Goal: Entertainment & Leisure: Consume media (video, audio)

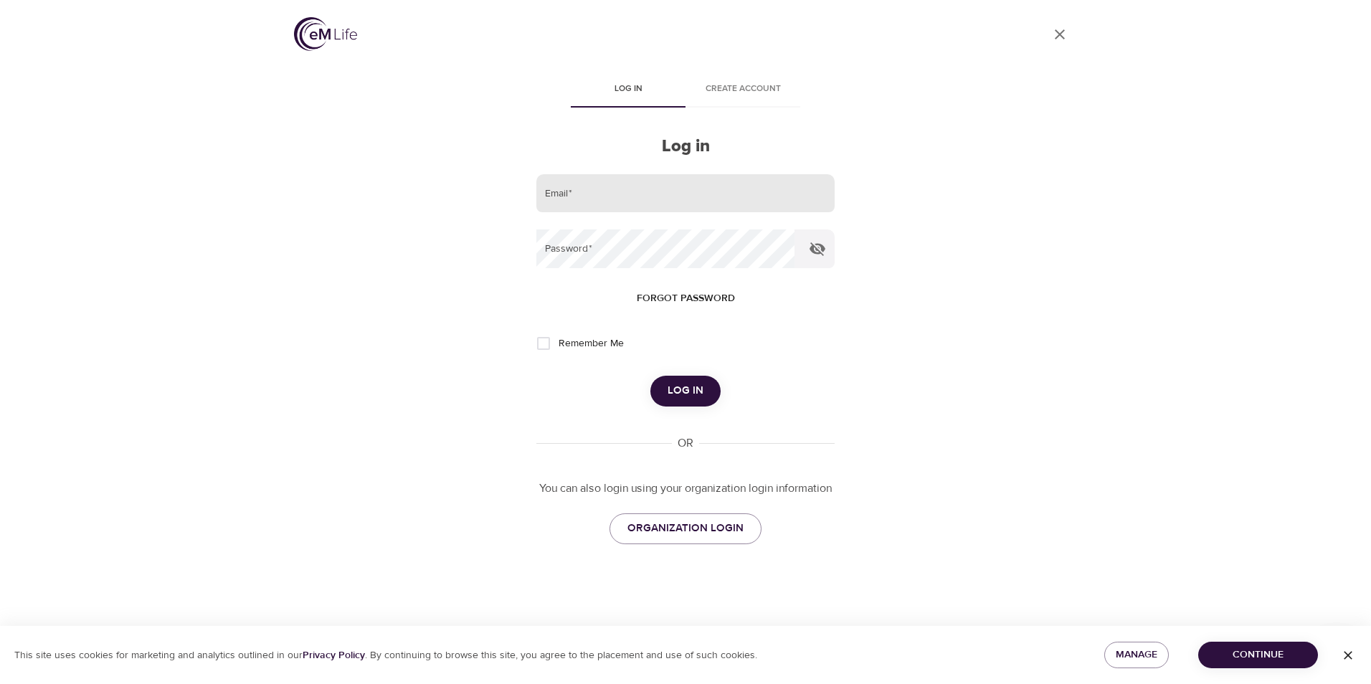
click at [597, 194] on input "email" at bounding box center [685, 193] width 298 height 39
type input "[EMAIL_ADDRESS][DOMAIN_NAME]"
click at [650, 376] on button "Log in" at bounding box center [685, 391] width 70 height 30
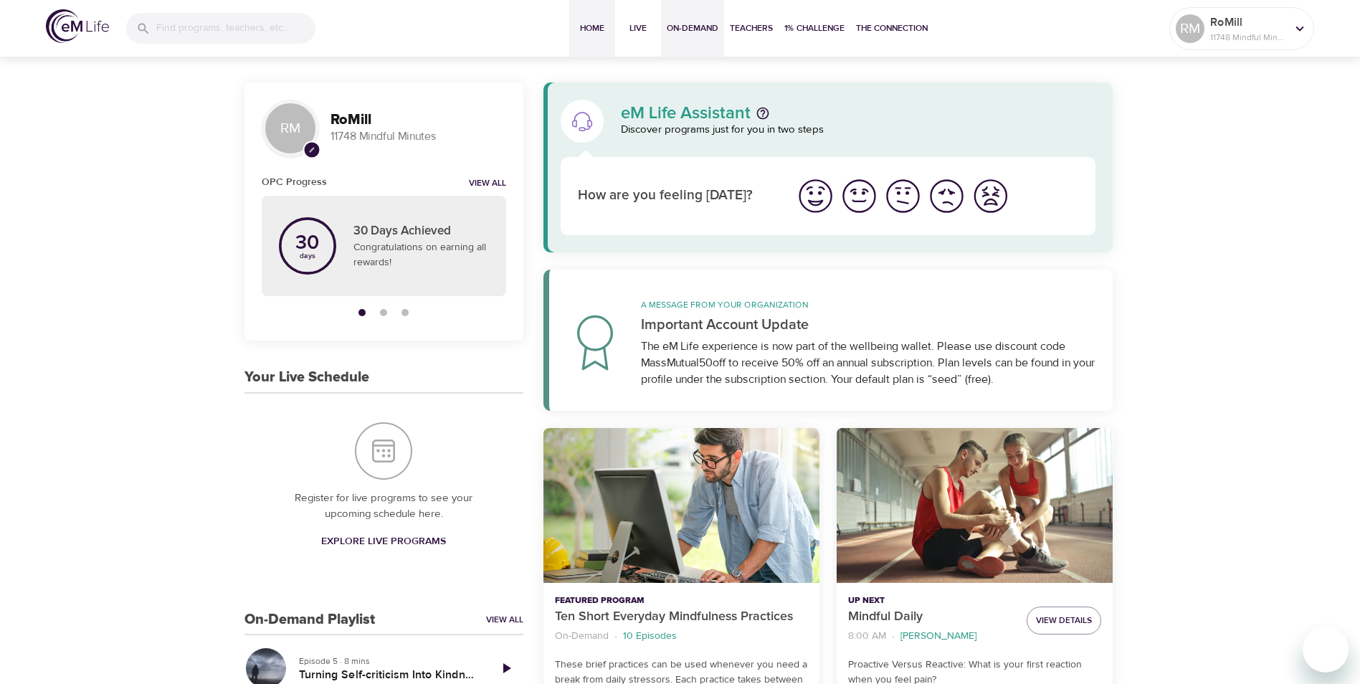
click at [692, 23] on span "On-Demand" at bounding box center [693, 28] width 52 height 15
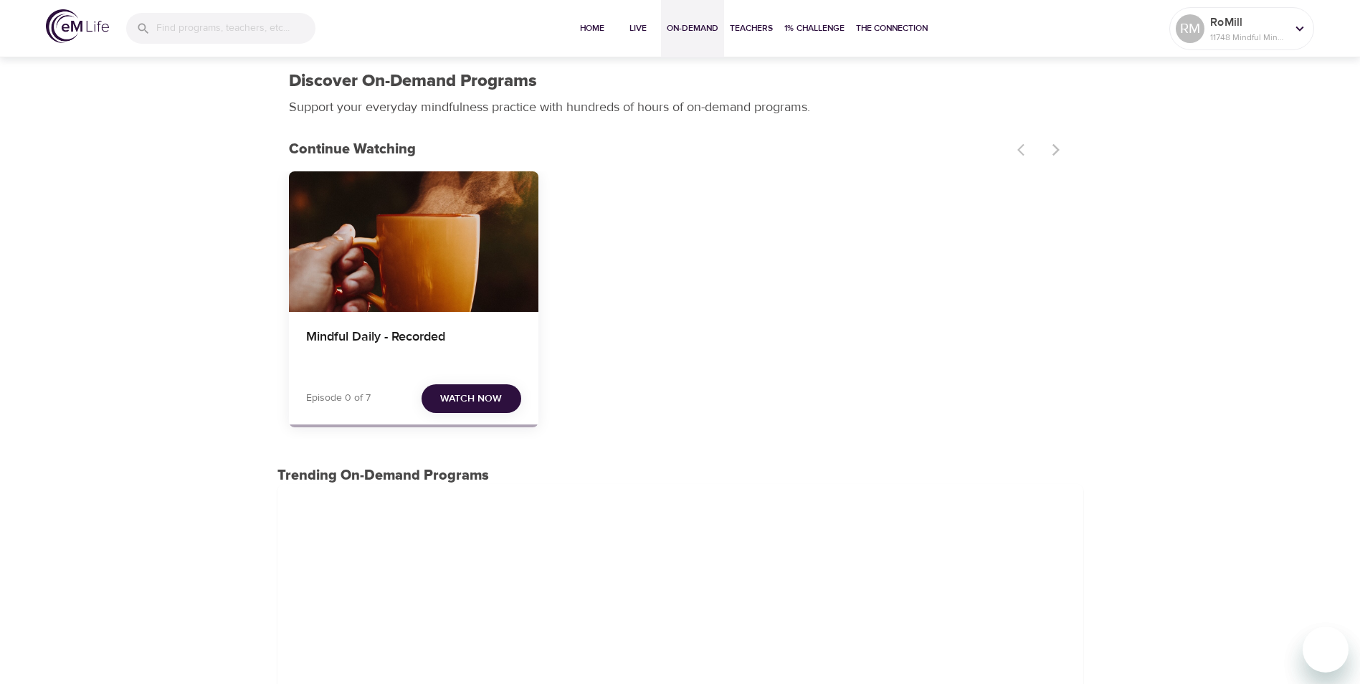
click at [470, 395] on span "Watch Now" at bounding box center [471, 399] width 62 height 18
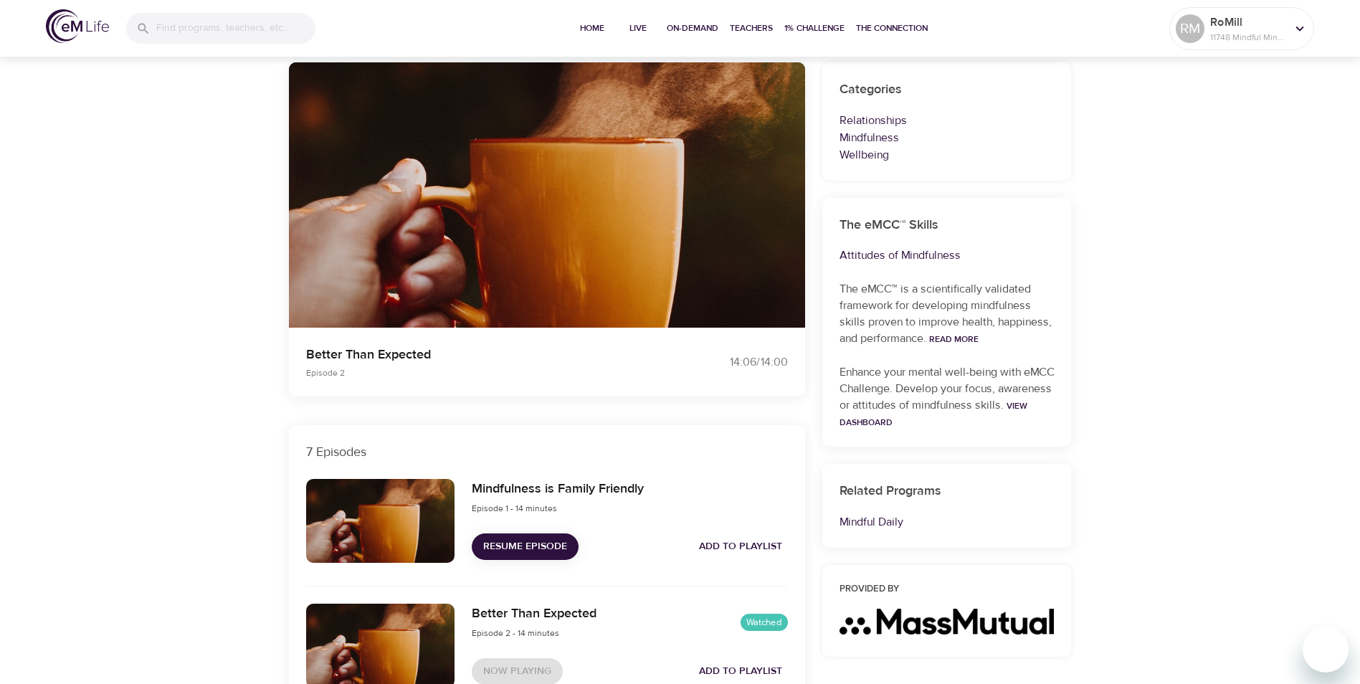
scroll to position [120, 0]
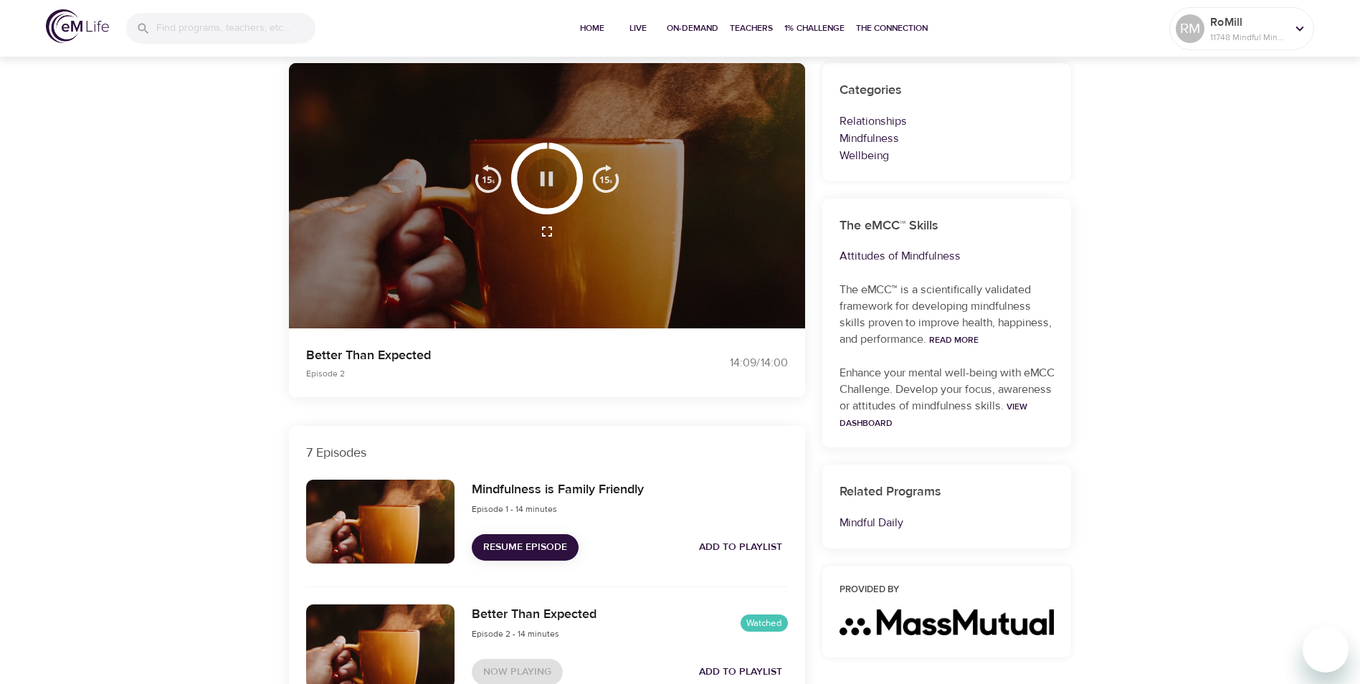
click at [554, 174] on icon "button" at bounding box center [546, 178] width 25 height 25
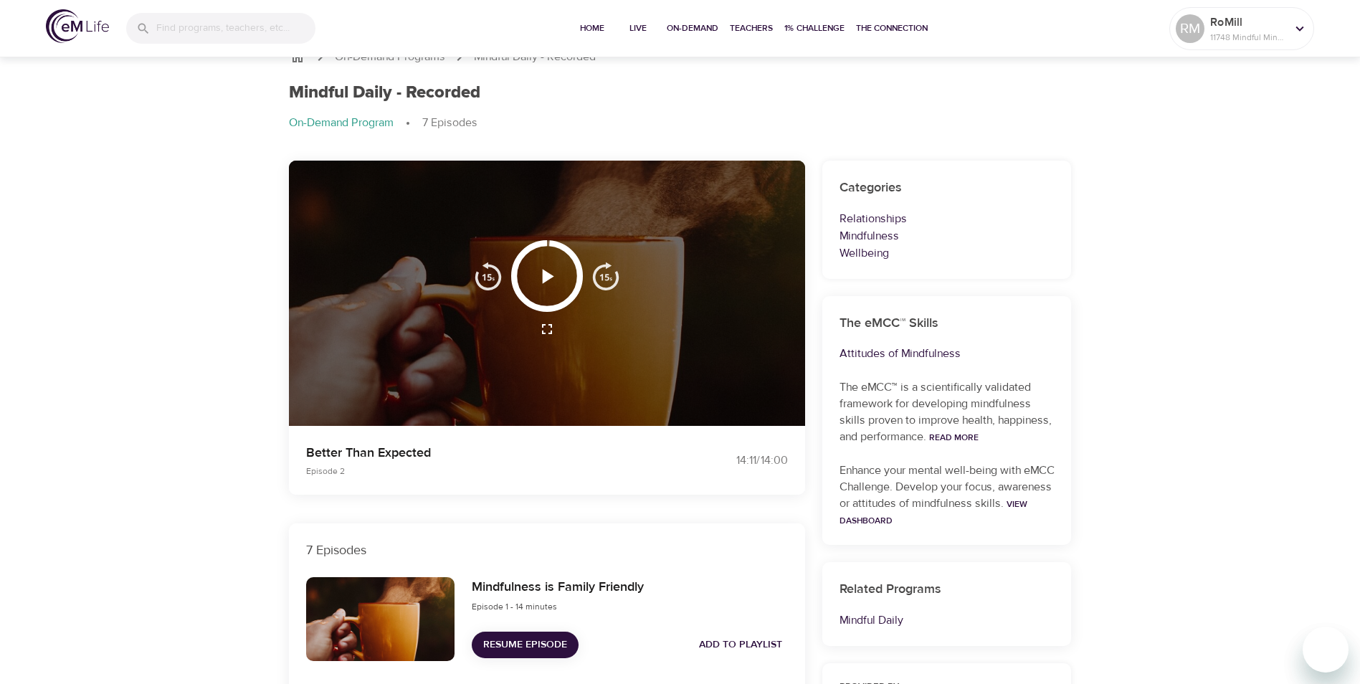
scroll to position [0, 0]
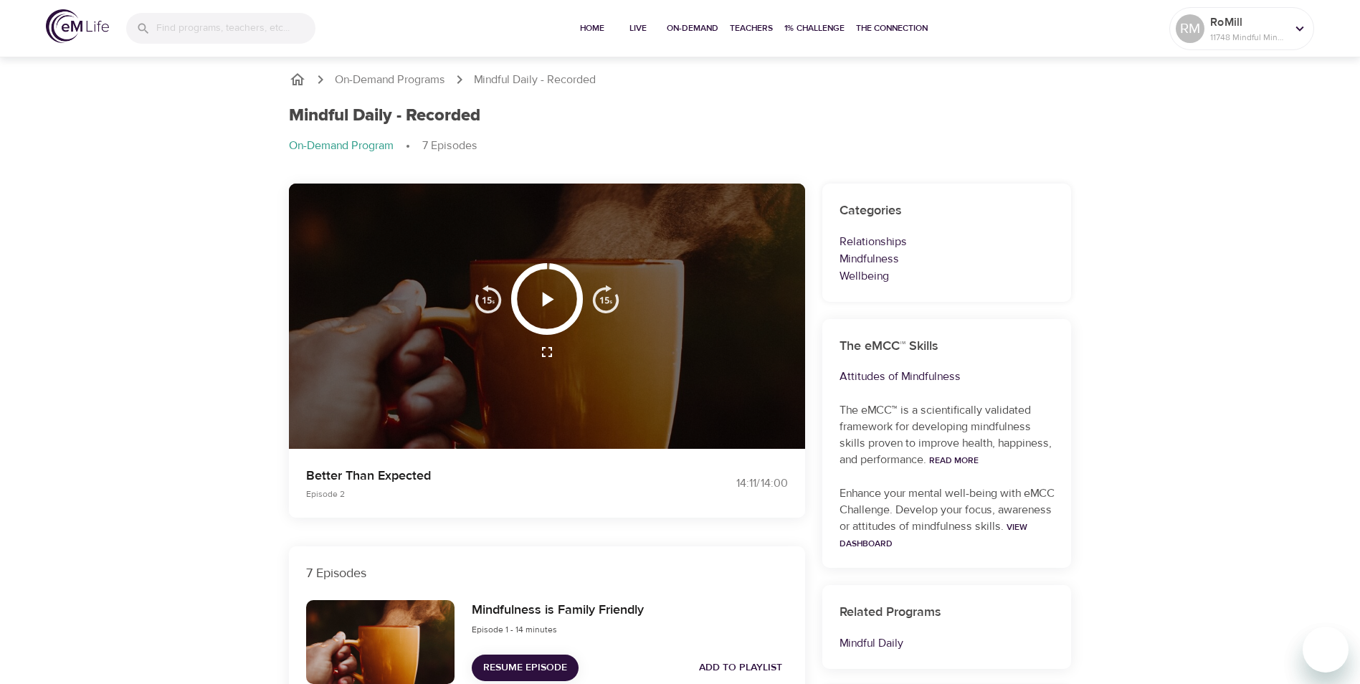
click at [541, 663] on span "Resume Episode" at bounding box center [525, 668] width 84 height 18
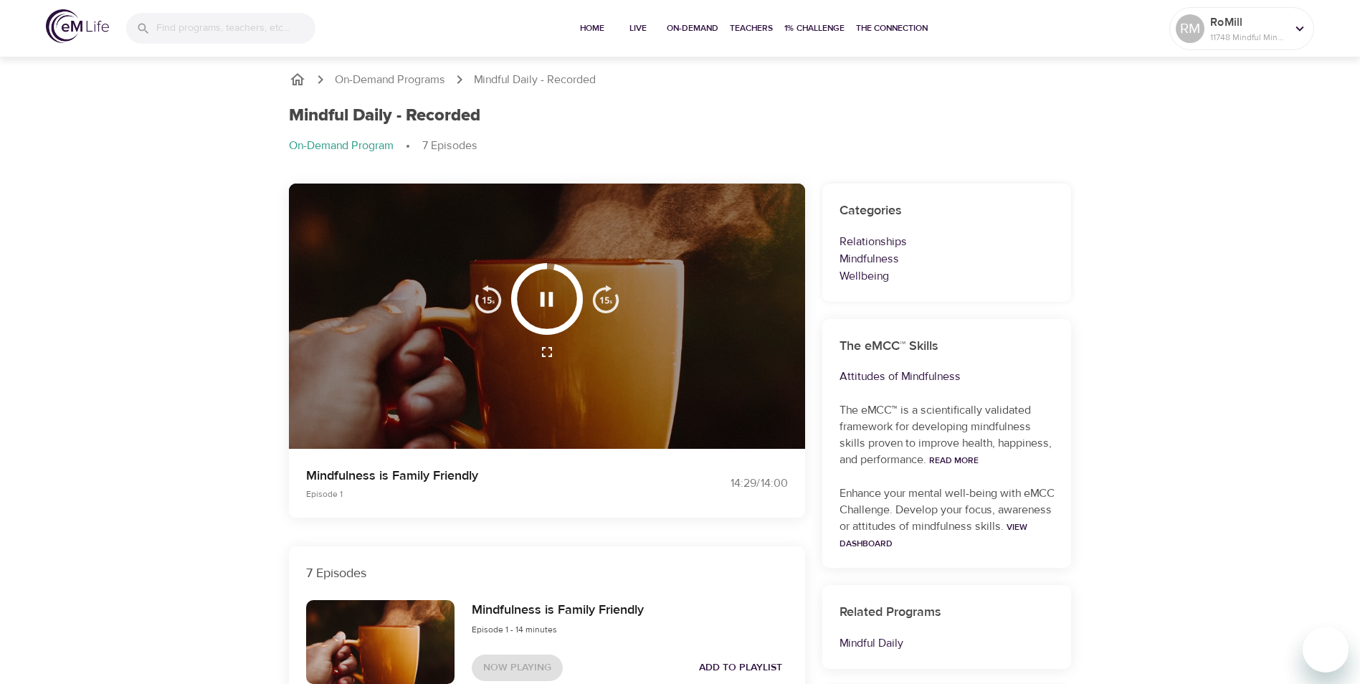
click at [602, 297] on img "button" at bounding box center [606, 299] width 29 height 29
click at [607, 308] on img "button" at bounding box center [606, 299] width 29 height 29
click at [600, 302] on img "button" at bounding box center [606, 299] width 29 height 29
click at [604, 294] on img "button" at bounding box center [606, 299] width 29 height 29
click at [613, 301] on img "button" at bounding box center [606, 299] width 29 height 29
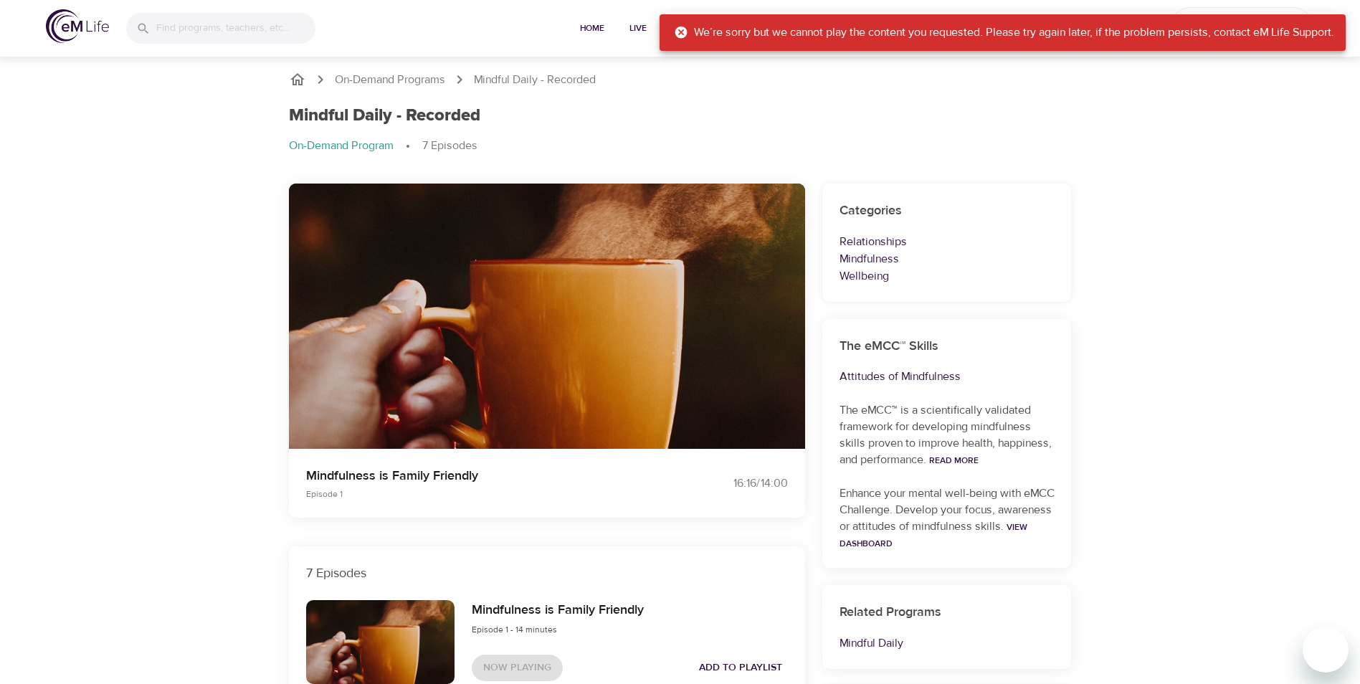
click at [587, 113] on div "Mindful Daily - Recorded" at bounding box center [680, 115] width 783 height 21
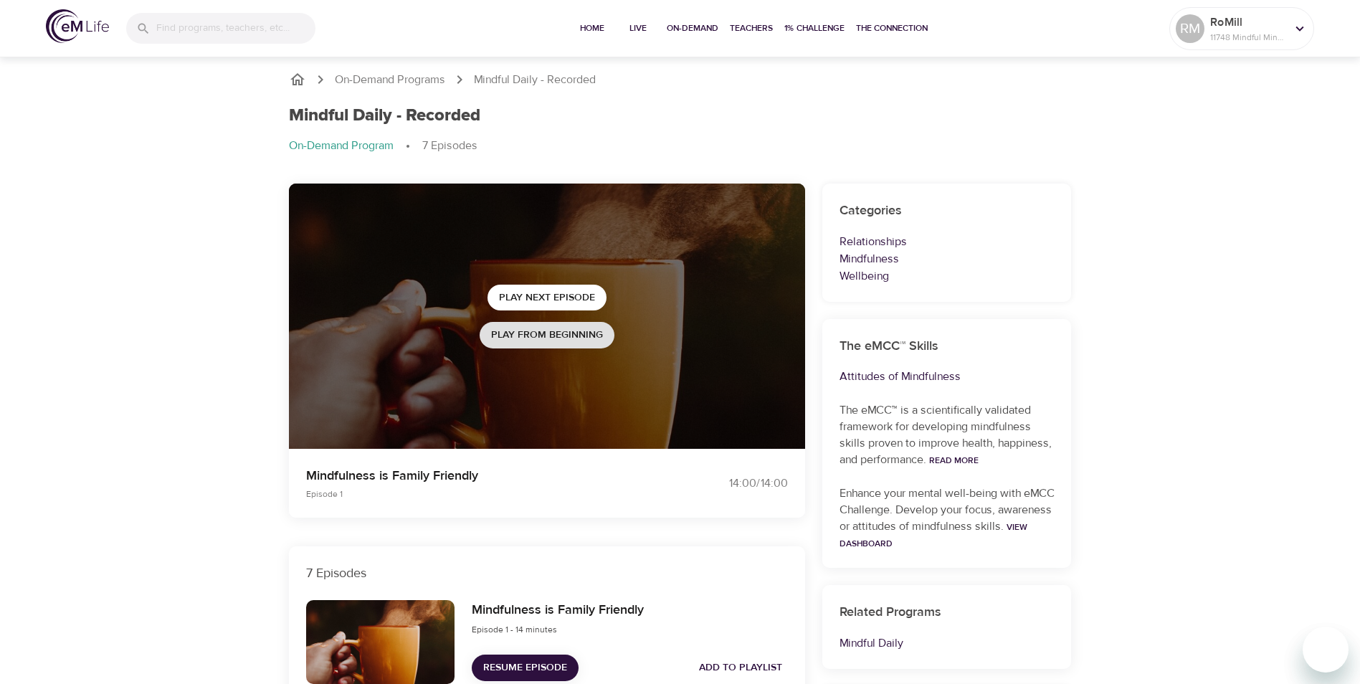
click at [575, 335] on span "Play from beginning" at bounding box center [547, 335] width 112 height 18
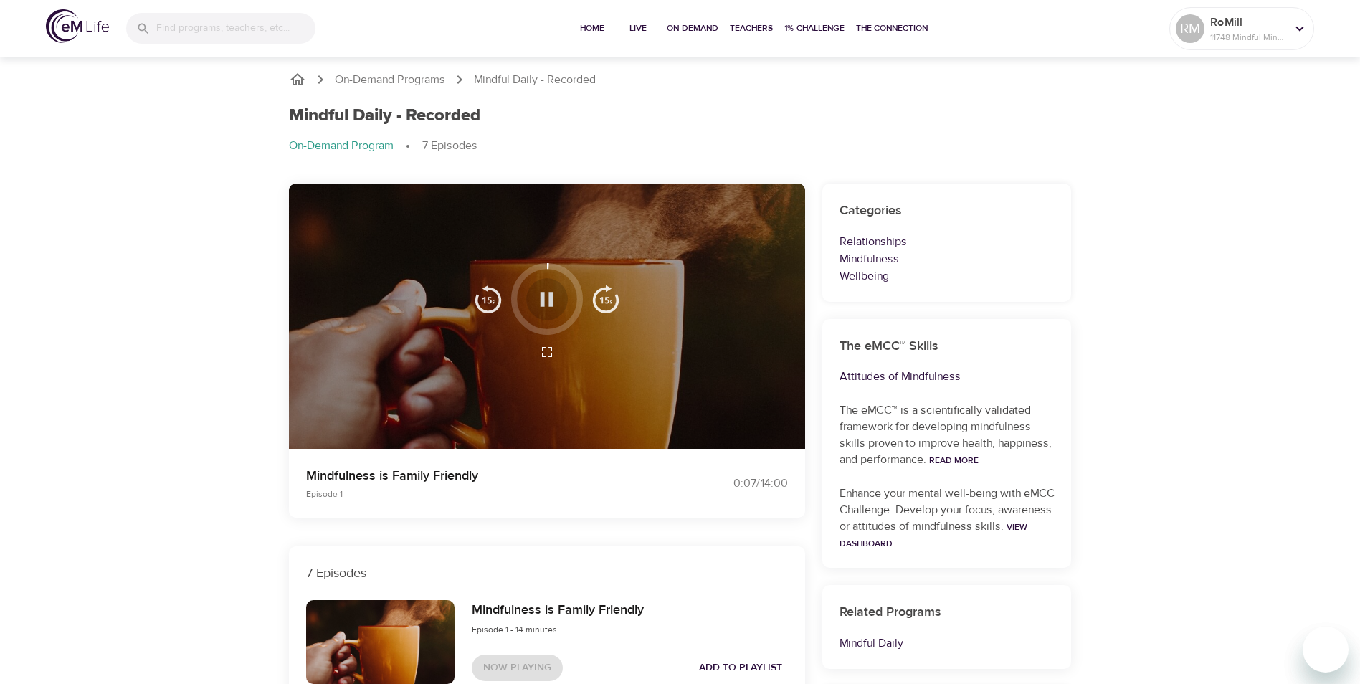
click at [551, 298] on icon "button" at bounding box center [547, 299] width 13 height 14
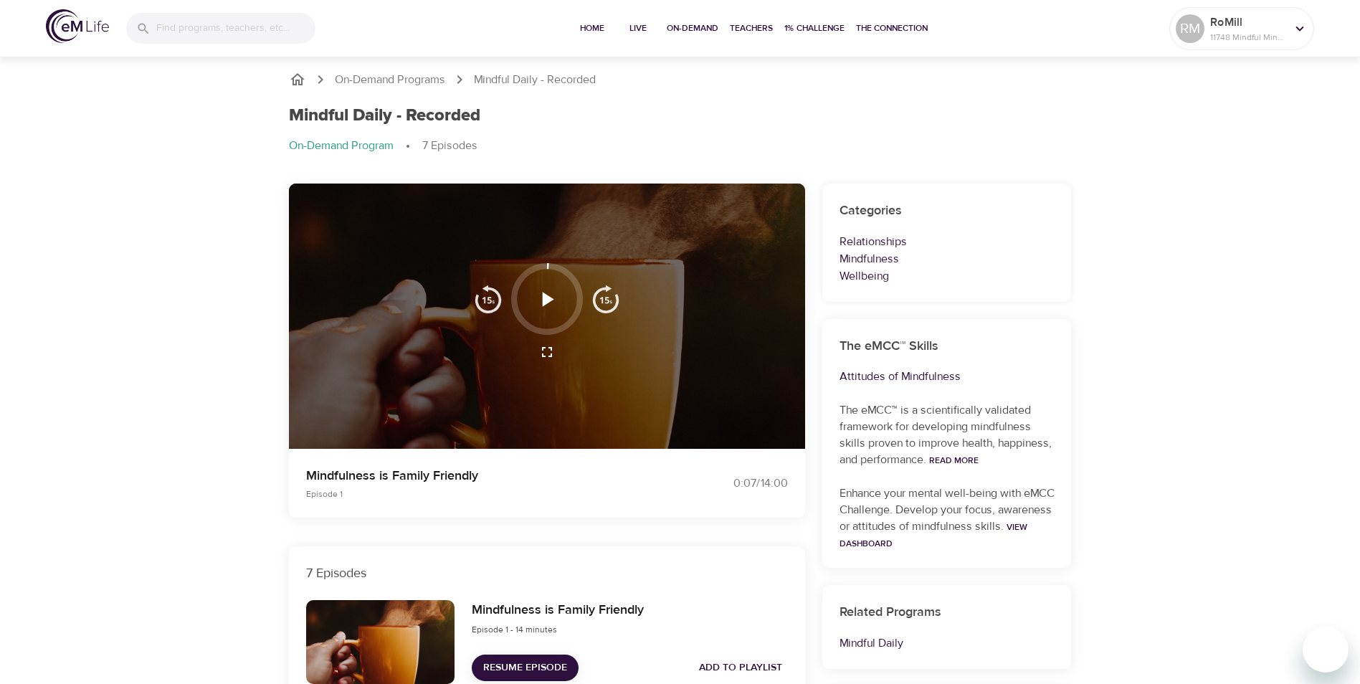
click at [546, 299] on icon "button" at bounding box center [548, 299] width 11 height 14
